Goal: Transaction & Acquisition: Purchase product/service

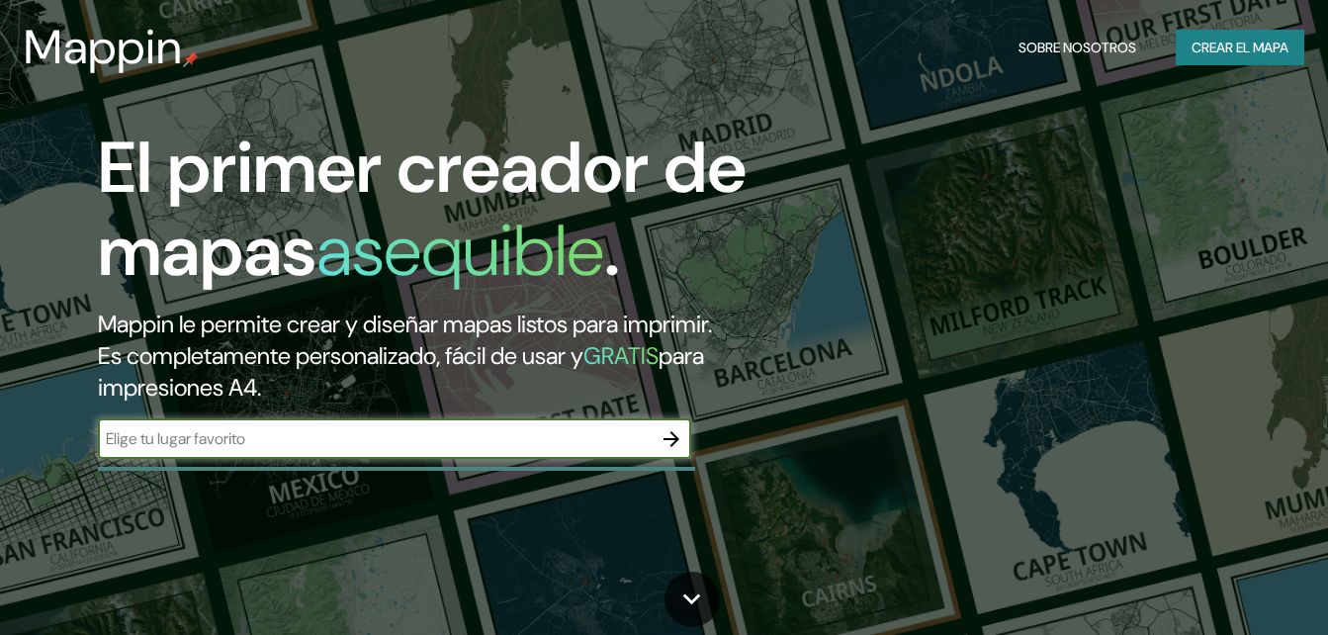
click at [669, 441] on icon "button" at bounding box center [672, 439] width 24 height 24
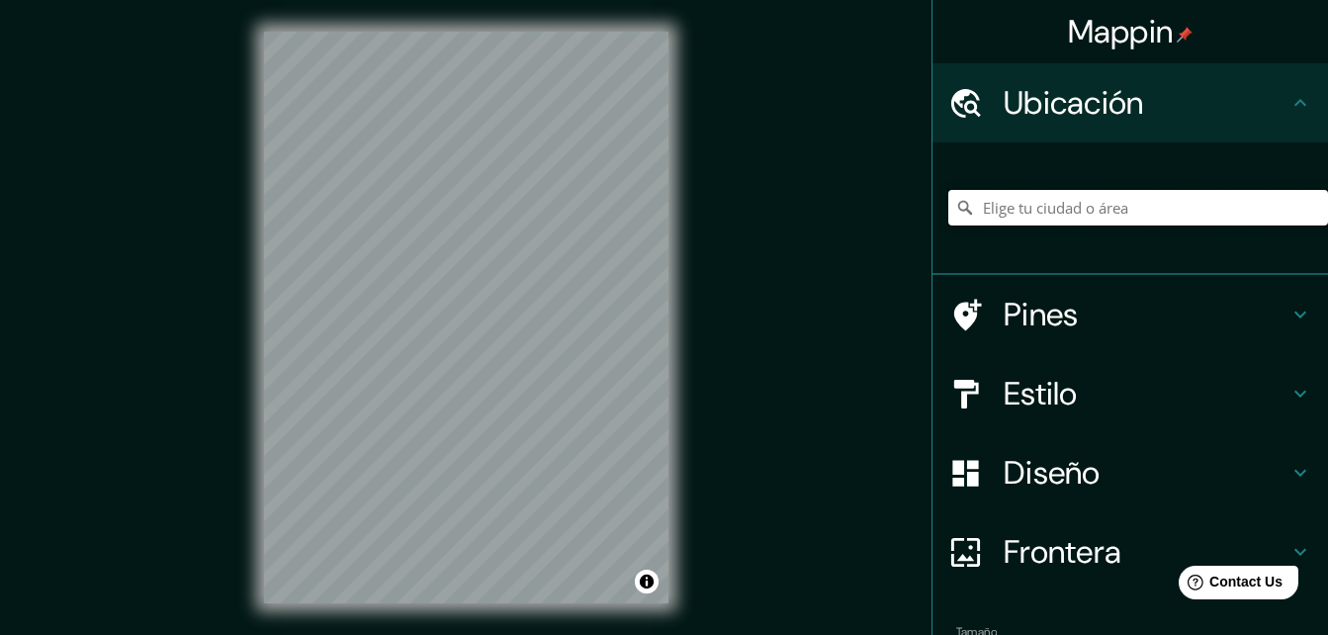
click at [1121, 214] on input "Elige tu ciudad o área" at bounding box center [1139, 208] width 380 height 36
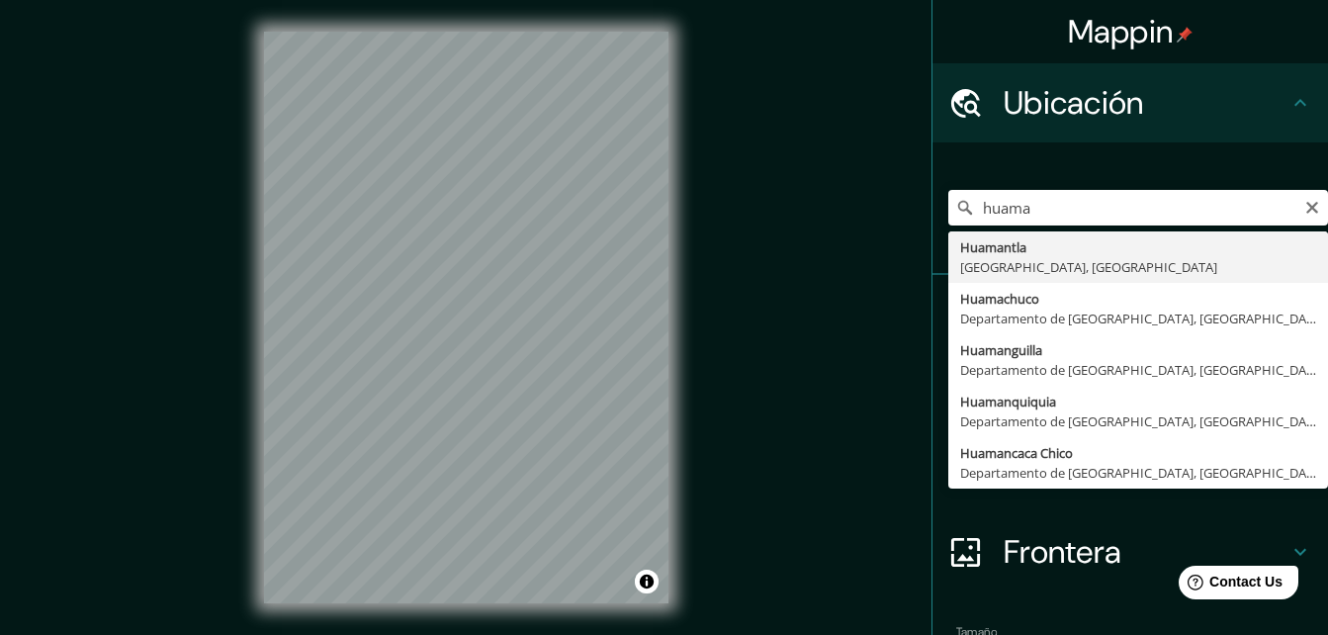
type input "Huamantla, [GEOGRAPHIC_DATA], [GEOGRAPHIC_DATA]"
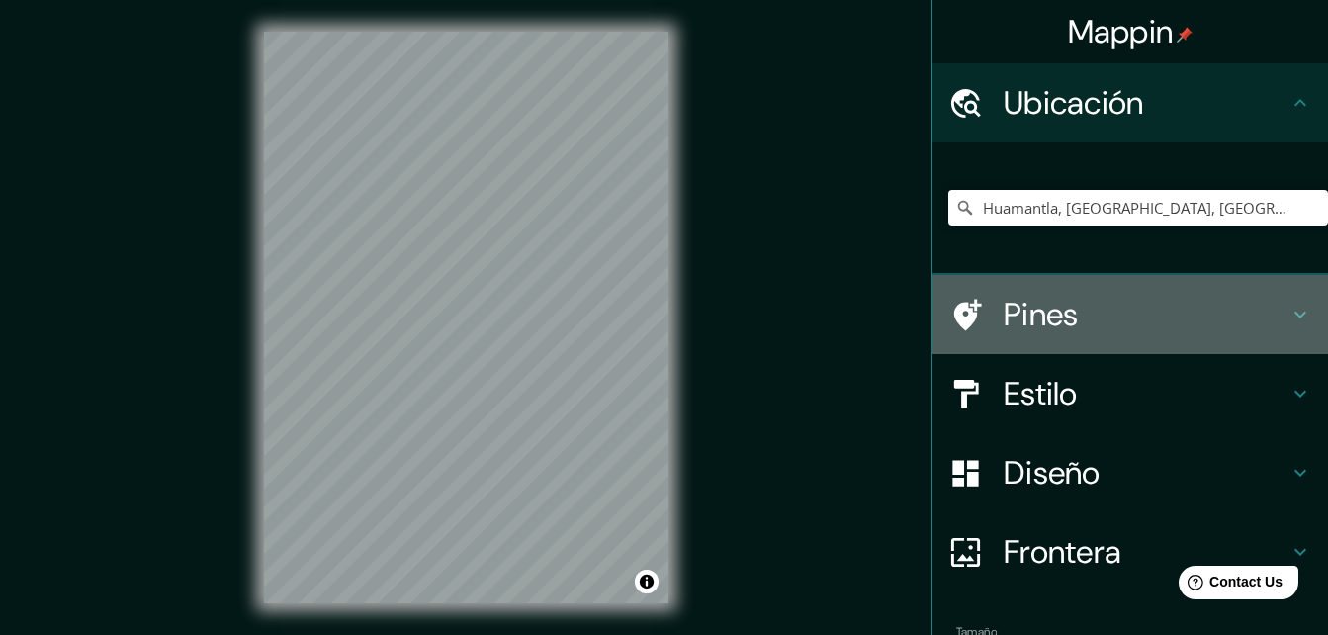
click at [1290, 316] on icon at bounding box center [1301, 315] width 24 height 24
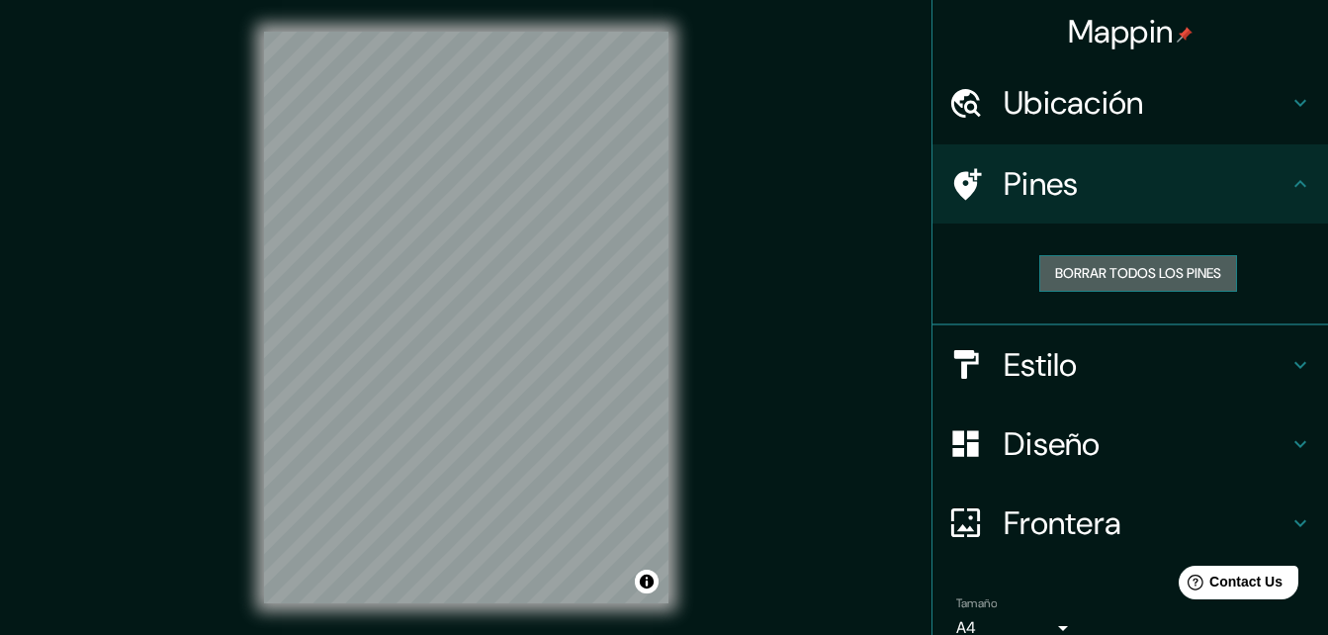
click at [1149, 277] on font "Borrar todos los pines" at bounding box center [1138, 273] width 166 height 25
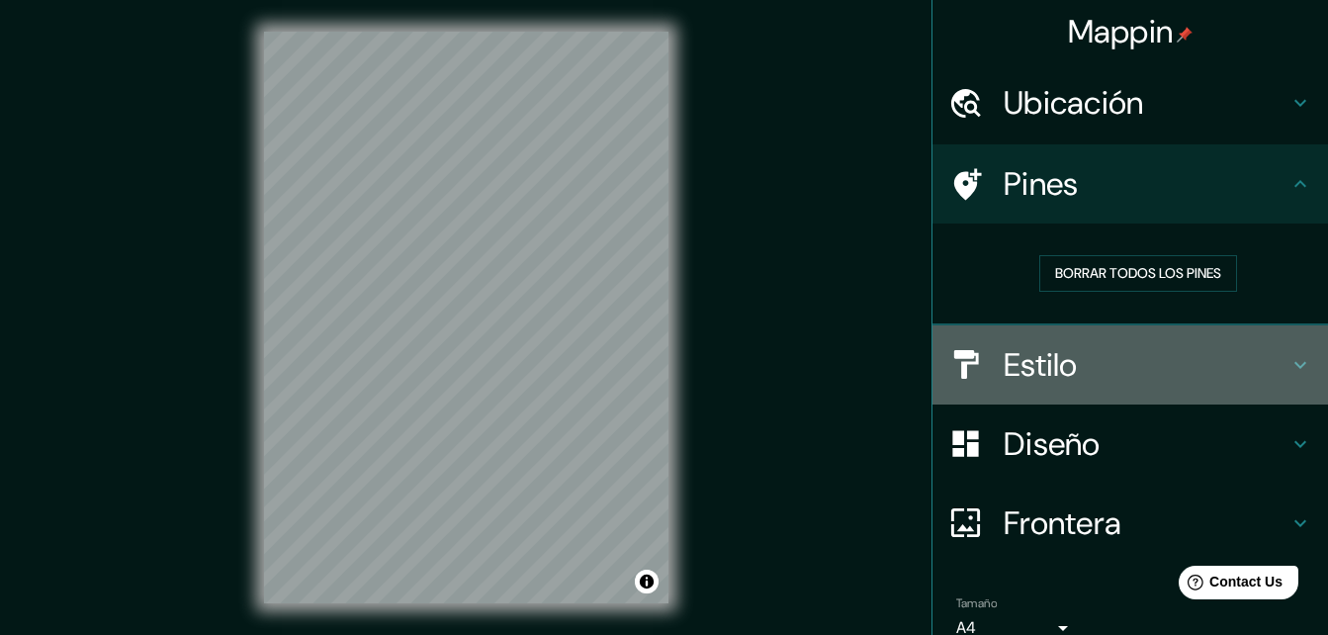
click at [1119, 360] on h4 "Estilo" at bounding box center [1146, 365] width 285 height 40
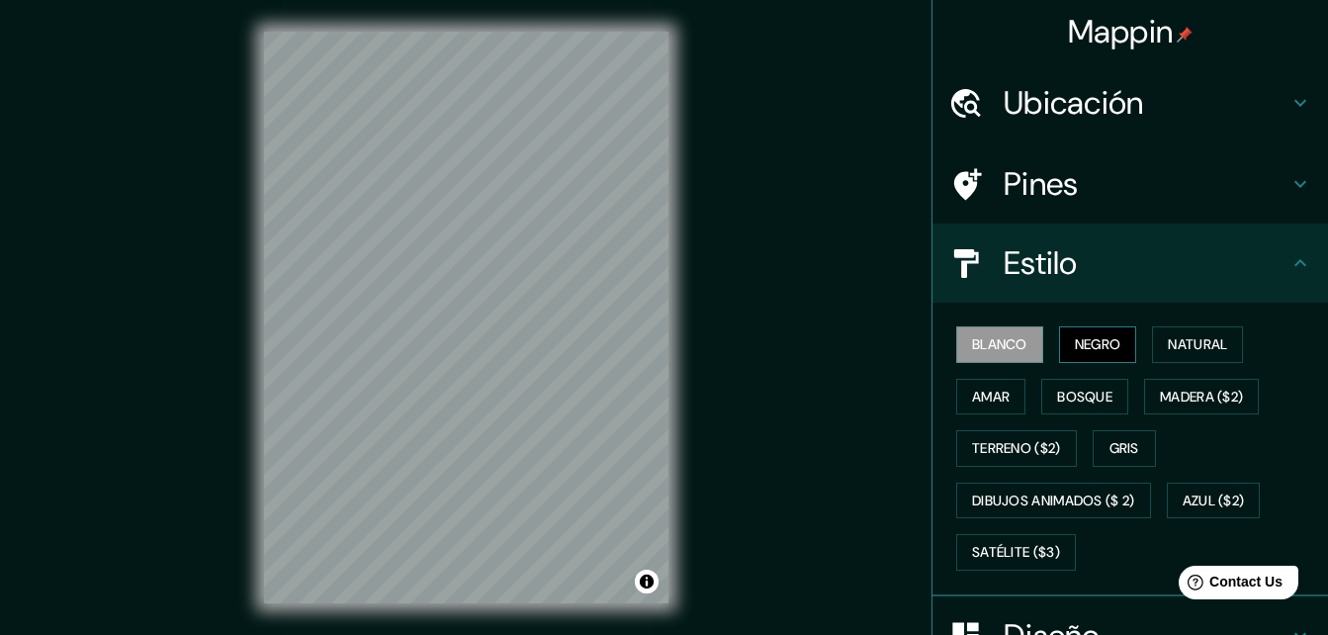
click at [1101, 350] on font "Negro" at bounding box center [1098, 344] width 46 height 25
click at [1194, 356] on font "Natural" at bounding box center [1197, 344] width 59 height 25
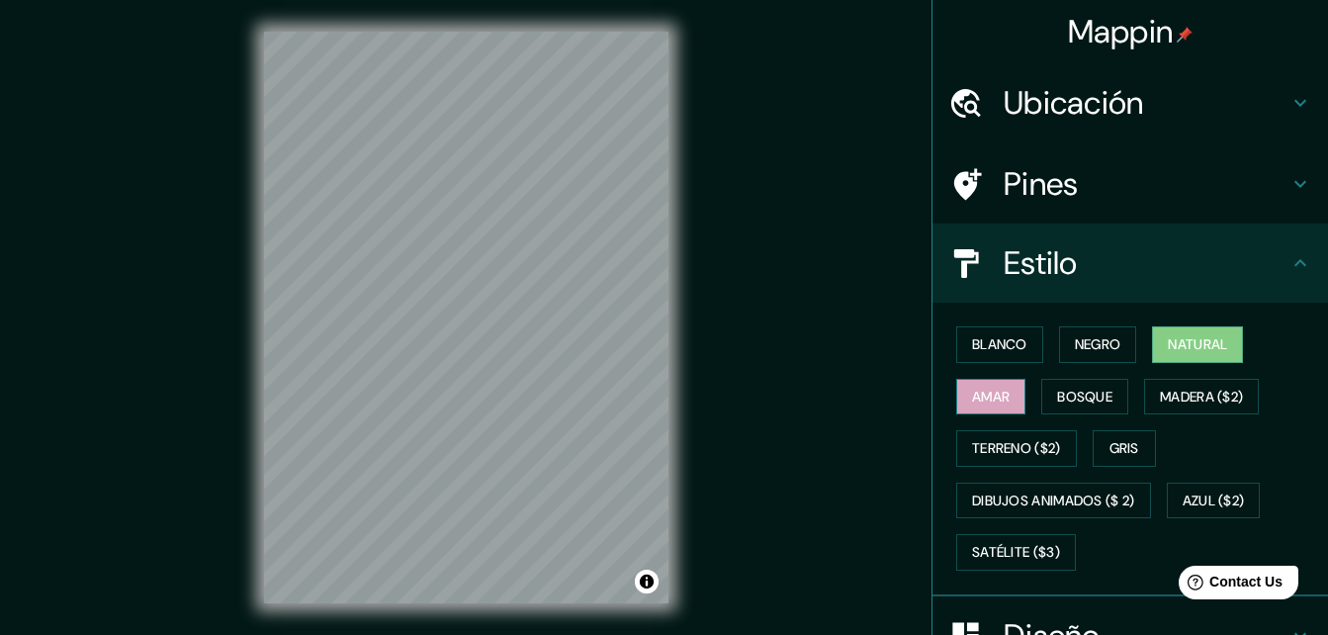
click at [995, 395] on font "Amar" at bounding box center [991, 397] width 38 height 25
click at [1073, 404] on font "Bosque" at bounding box center [1084, 397] width 55 height 25
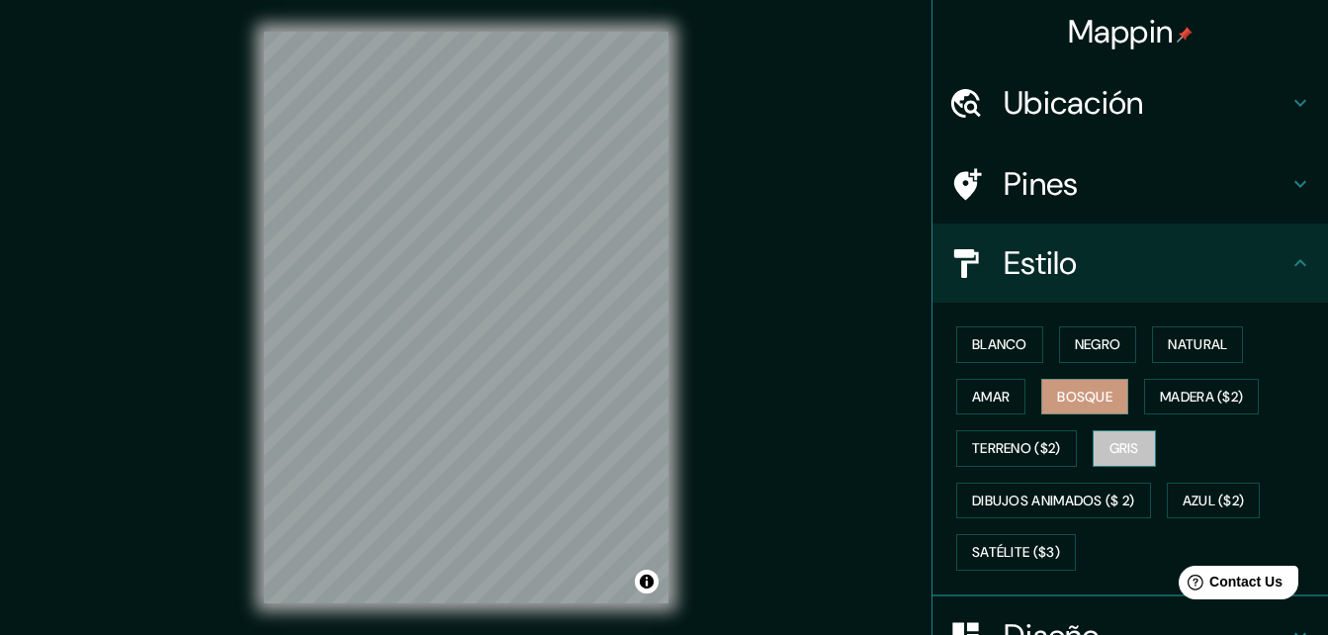
click at [1136, 450] on button "Gris" at bounding box center [1124, 448] width 63 height 37
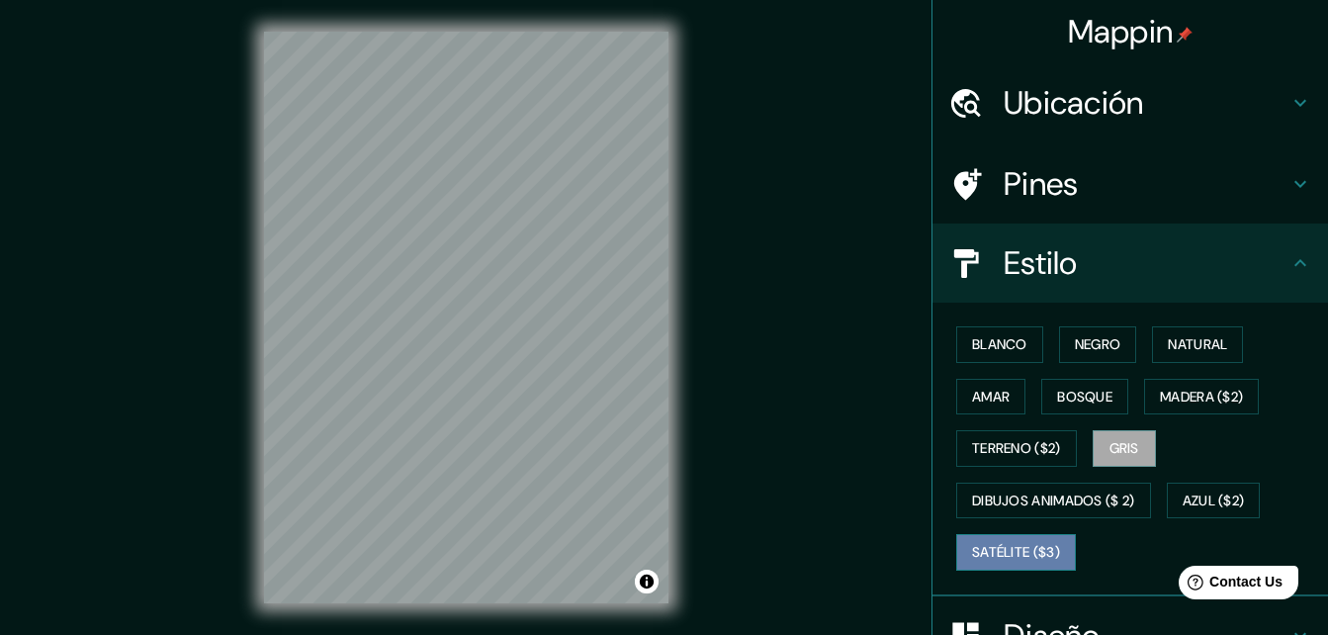
click at [1015, 565] on button "Satélite ($3)" at bounding box center [1016, 552] width 120 height 37
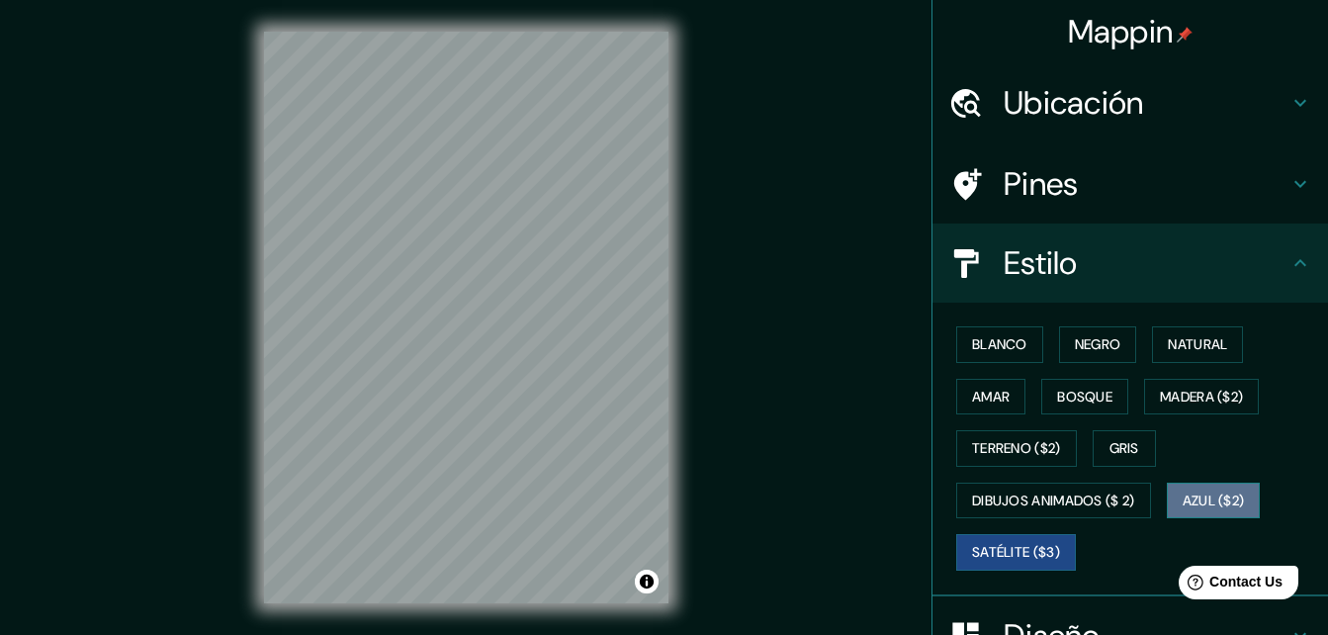
click at [1214, 484] on button "Azul ($2)" at bounding box center [1214, 501] width 94 height 37
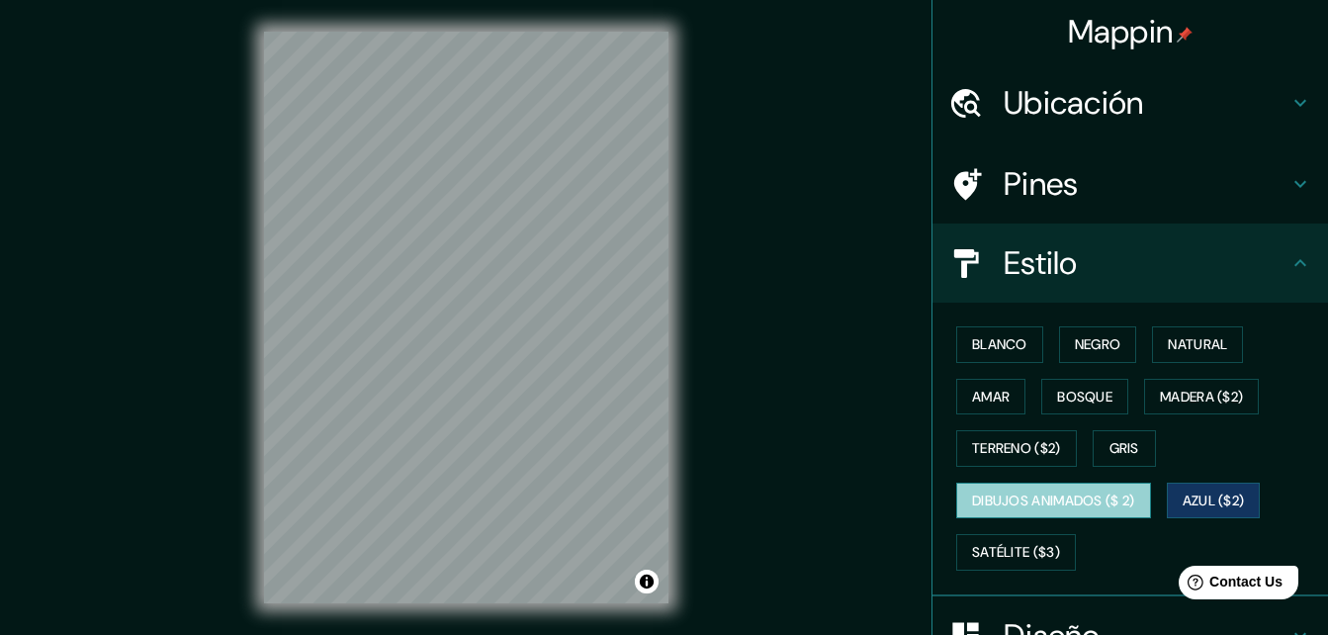
click at [1093, 507] on font "Dibujos animados ($ 2)" at bounding box center [1053, 501] width 163 height 25
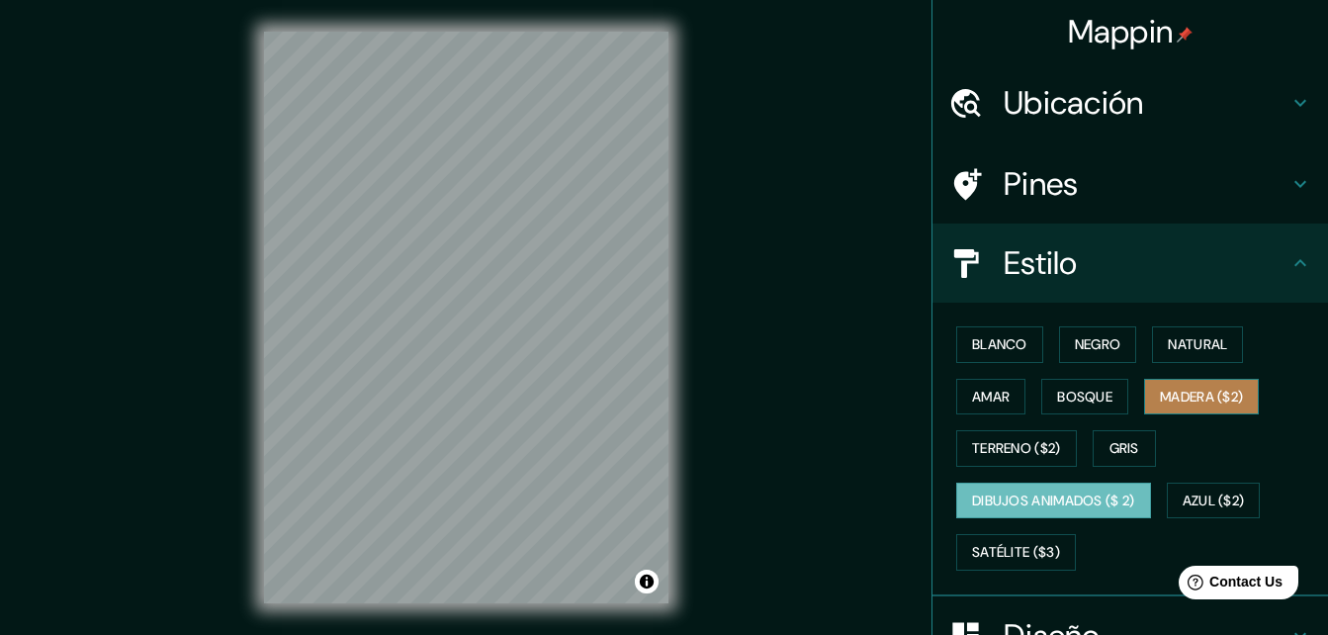
click at [1163, 410] on button "Madera ($2)" at bounding box center [1201, 397] width 115 height 37
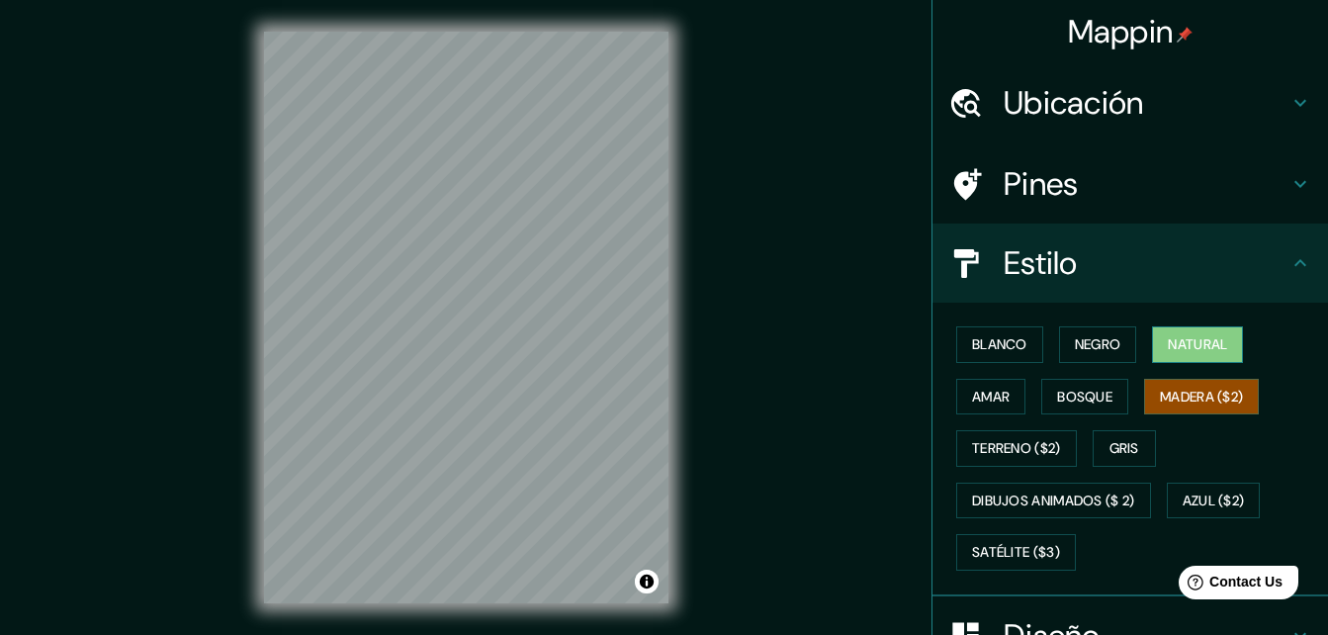
click at [1187, 343] on font "Natural" at bounding box center [1197, 344] width 59 height 25
